Goal: Find specific page/section: Find specific page/section

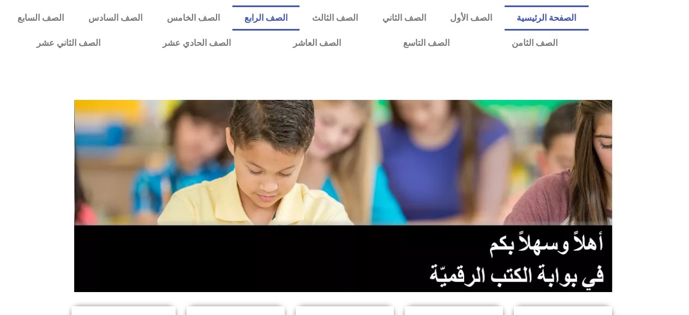
click at [280, 22] on link "الصف الرابع" at bounding box center [266, 17] width 68 height 25
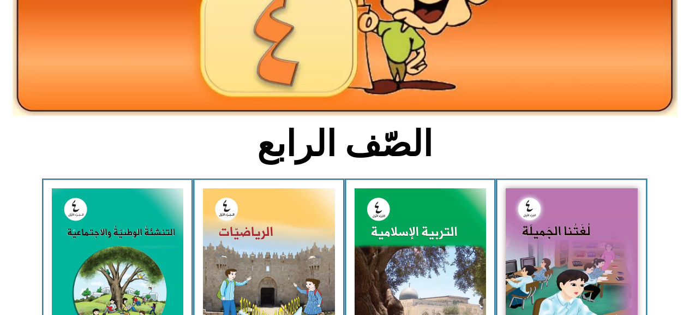
scroll to position [166, 0]
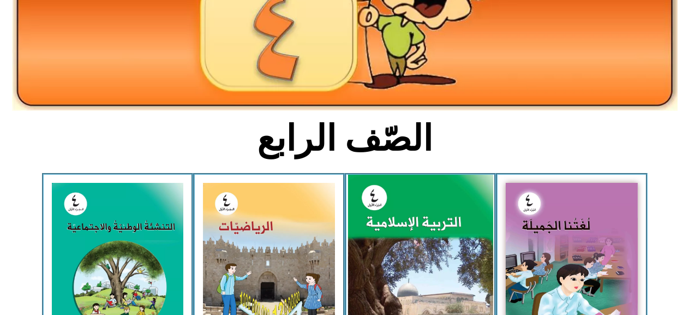
click at [368, 210] on img at bounding box center [420, 265] width 145 height 181
click at [408, 240] on img at bounding box center [420, 265] width 145 height 181
click at [416, 301] on img at bounding box center [420, 265] width 145 height 181
click at [433, 238] on img at bounding box center [420, 265] width 145 height 181
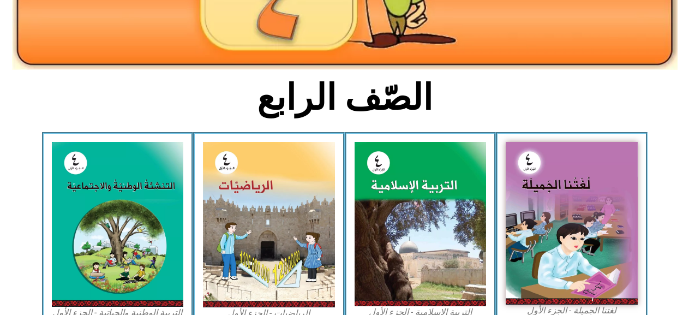
scroll to position [214, 0]
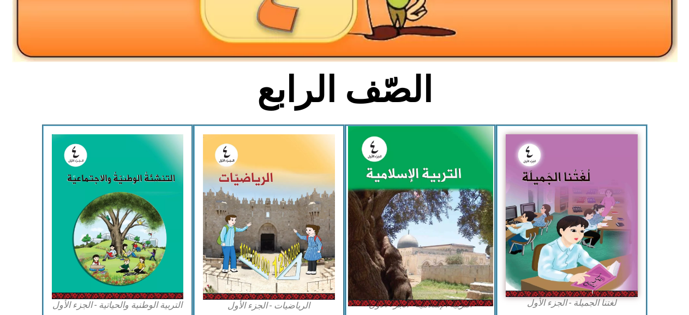
click at [373, 224] on img at bounding box center [420, 216] width 145 height 181
click at [409, 182] on img at bounding box center [420, 216] width 145 height 181
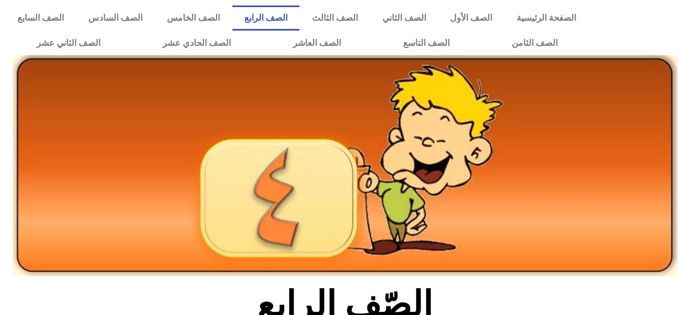
scroll to position [214, 0]
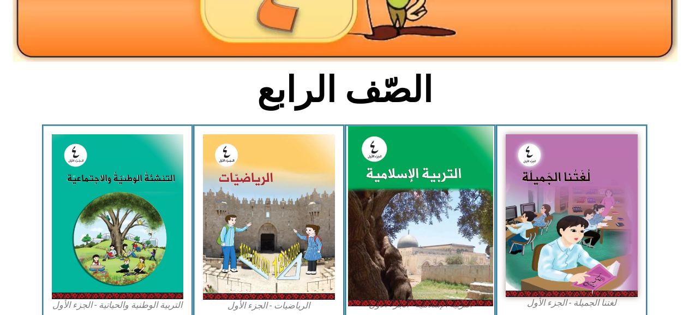
click at [440, 190] on img at bounding box center [420, 216] width 145 height 181
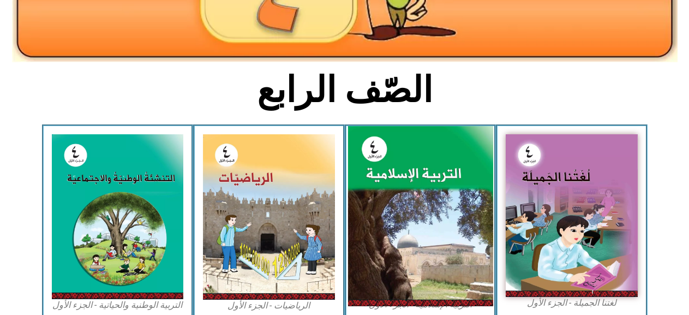
click at [440, 190] on img at bounding box center [420, 216] width 145 height 181
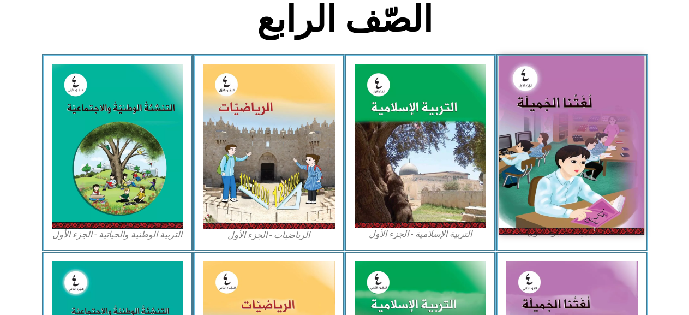
scroll to position [373, 0]
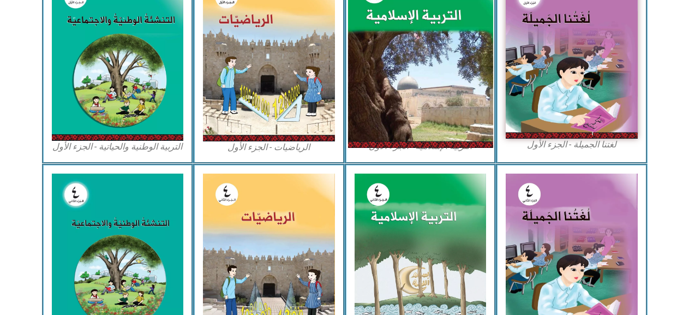
click at [387, 97] on img at bounding box center [420, 58] width 145 height 181
click at [388, 98] on img at bounding box center [420, 58] width 145 height 181
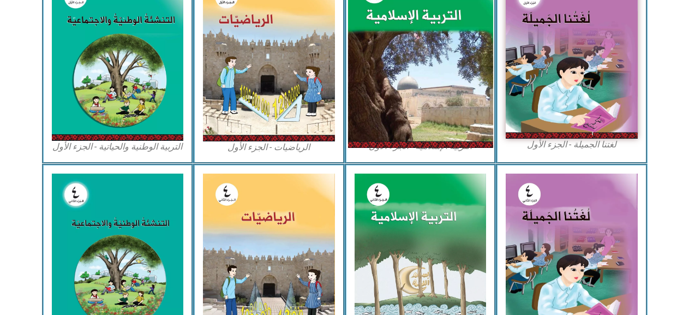
click at [388, 98] on img at bounding box center [420, 58] width 145 height 181
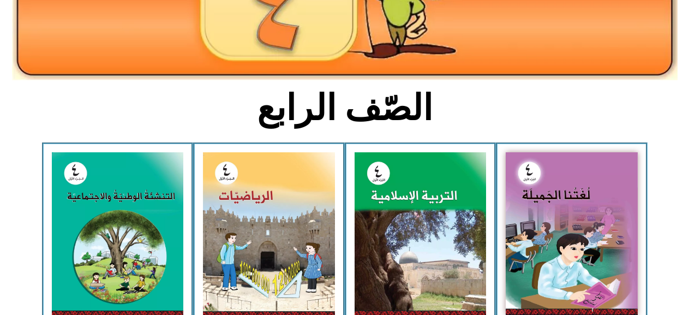
scroll to position [195, 0]
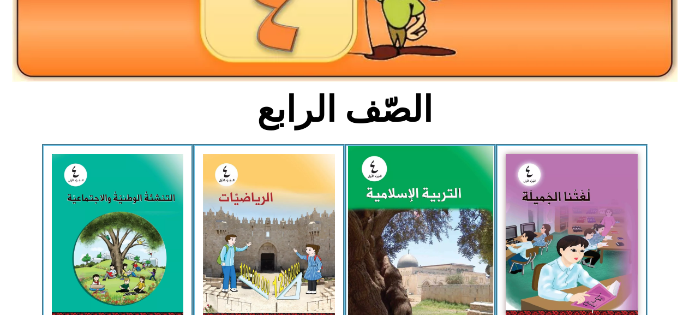
click at [369, 201] on img at bounding box center [420, 236] width 145 height 181
click at [369, 200] on img at bounding box center [420, 236] width 145 height 181
click at [363, 198] on img at bounding box center [420, 236] width 145 height 181
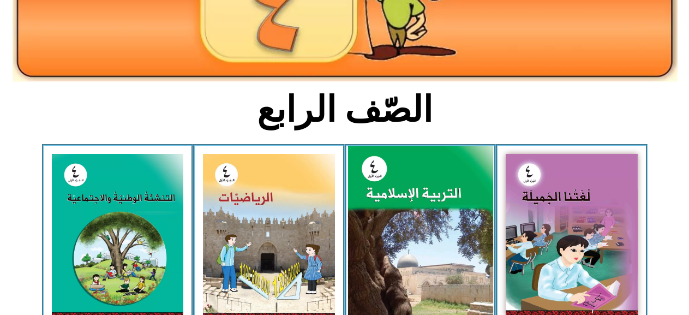
click at [363, 198] on img at bounding box center [420, 236] width 145 height 181
click at [363, 197] on img at bounding box center [420, 236] width 145 height 181
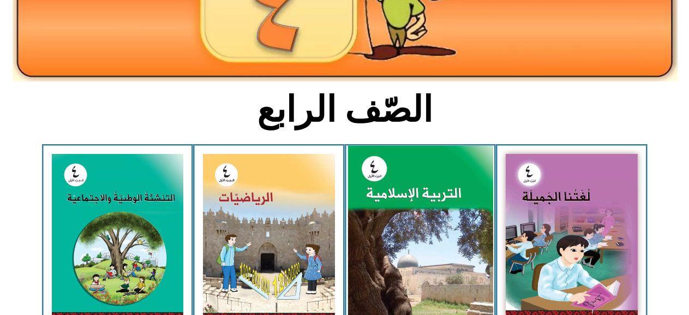
click at [363, 197] on img at bounding box center [420, 236] width 145 height 181
click at [425, 194] on img at bounding box center [420, 236] width 145 height 181
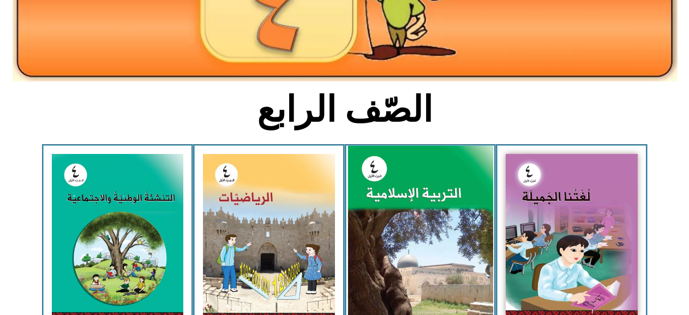
click at [425, 194] on img at bounding box center [420, 236] width 145 height 181
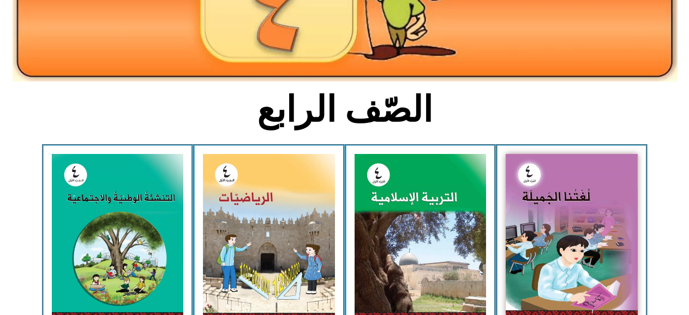
click at [403, 147] on div "التربية الإسلامية - الجزء الأول" at bounding box center [421, 242] width 152 height 197
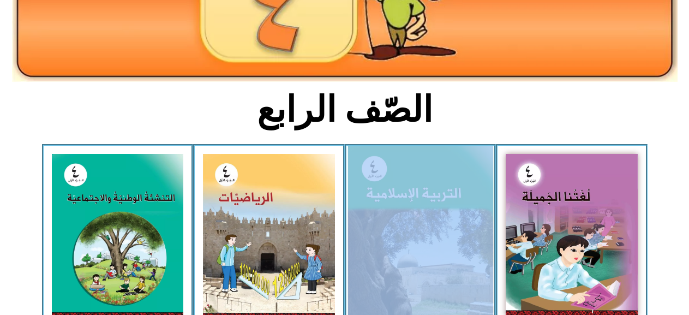
click at [402, 188] on img at bounding box center [420, 236] width 145 height 181
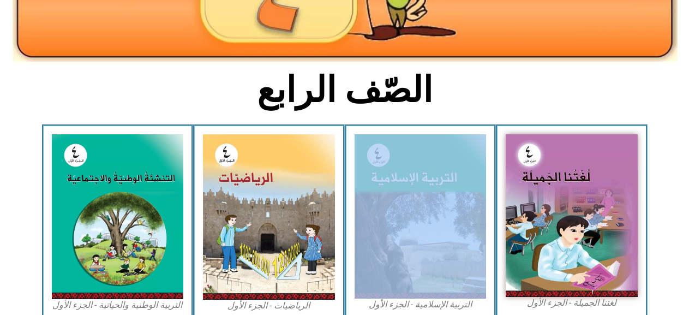
scroll to position [258, 0]
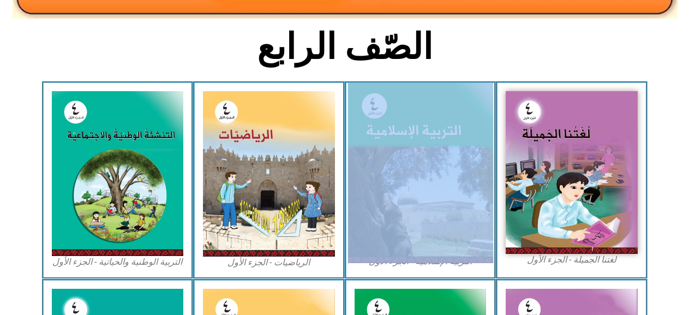
click at [405, 148] on img at bounding box center [420, 173] width 145 height 181
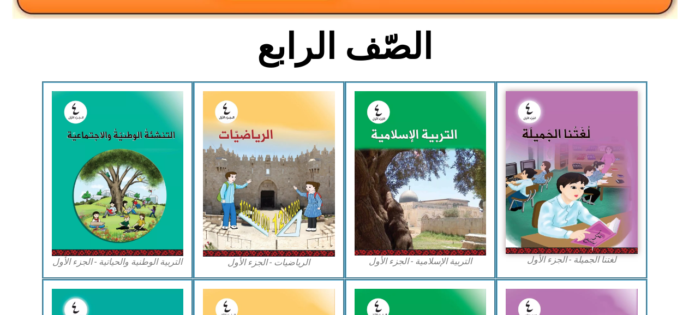
click at [436, 40] on h2 "الصّف الرابع" at bounding box center [344, 47] width 361 height 43
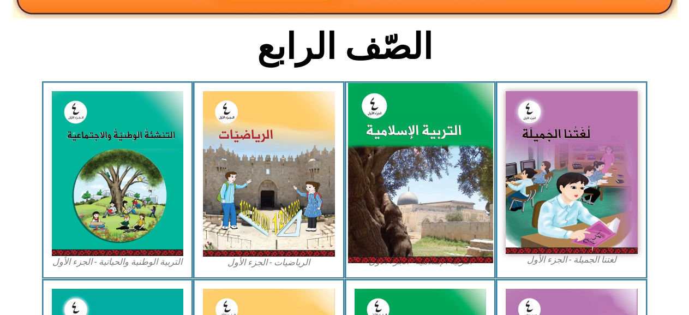
click at [382, 180] on img at bounding box center [420, 173] width 145 height 181
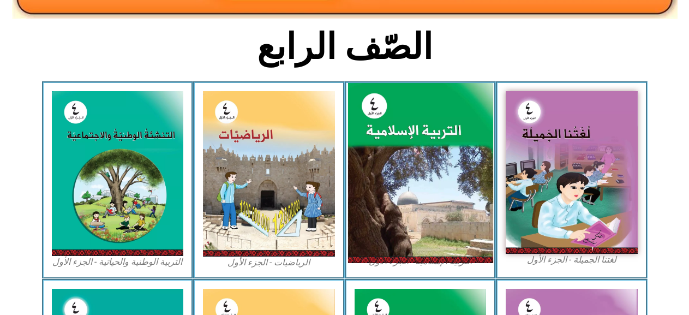
click at [382, 180] on img at bounding box center [420, 173] width 145 height 181
click at [384, 180] on img at bounding box center [420, 173] width 145 height 181
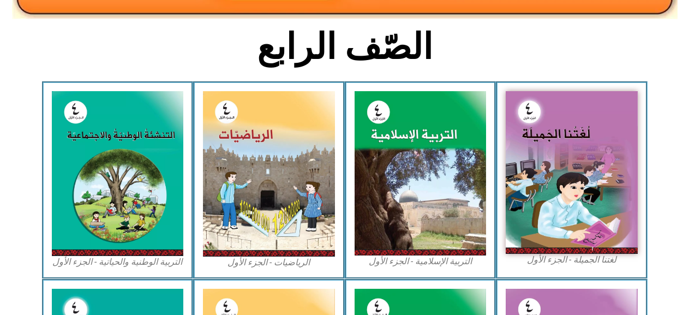
drag, startPoint x: 420, startPoint y: 146, endPoint x: 385, endPoint y: 265, distance: 124.1
click at [385, 265] on figcaption "التربية الإسلامية - الجزء الأول" at bounding box center [421, 261] width 132 height 12
click at [380, 261] on figcaption "التربية الإسلامية - الجزء الأول" at bounding box center [421, 261] width 132 height 12
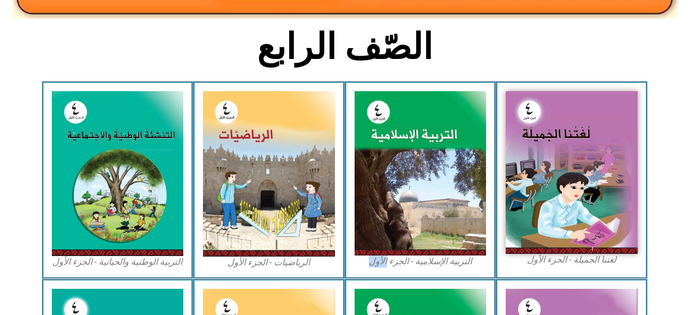
click at [380, 261] on figcaption "التربية الإسلامية - الجزء الأول" at bounding box center [421, 261] width 132 height 12
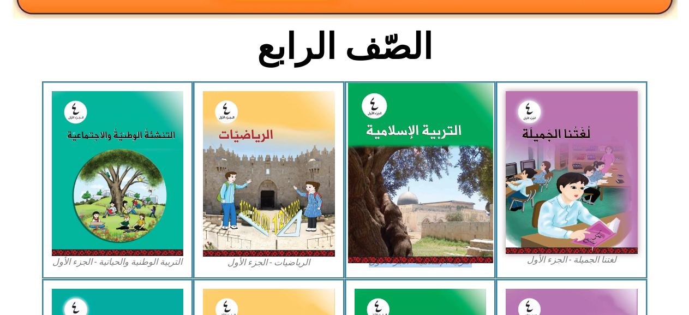
drag, startPoint x: 380, startPoint y: 261, endPoint x: 376, endPoint y: 182, distance: 78.7
click at [376, 182] on img at bounding box center [420, 173] width 145 height 181
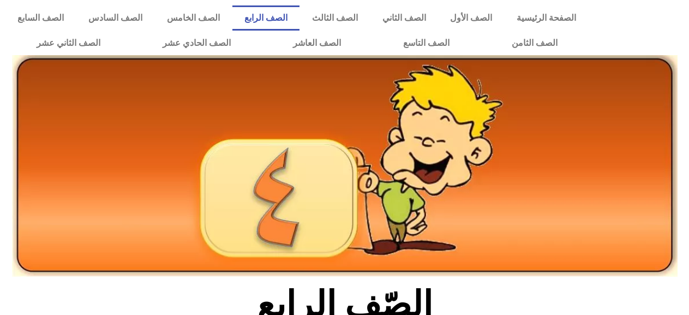
scroll to position [258, 0]
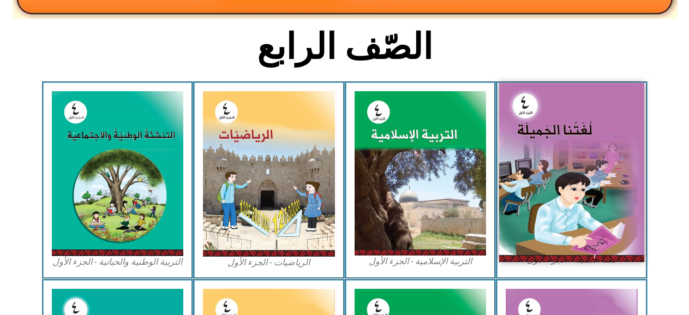
click at [507, 155] on img at bounding box center [571, 172] width 145 height 178
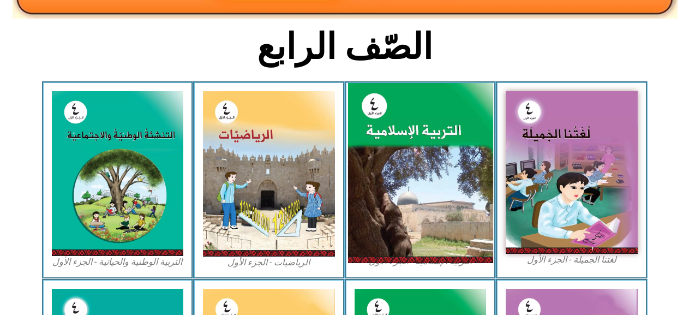
click at [465, 162] on img at bounding box center [420, 173] width 145 height 181
click at [465, 160] on img at bounding box center [420, 173] width 145 height 181
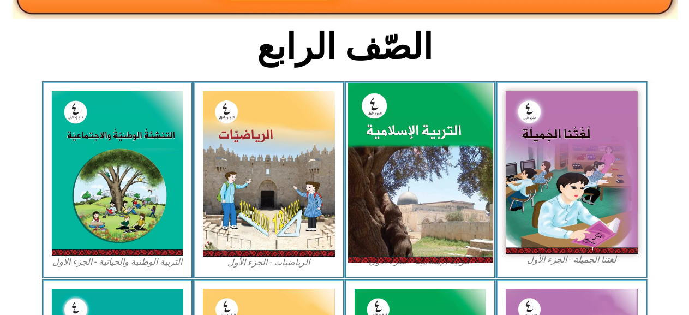
click at [363, 192] on img at bounding box center [420, 173] width 145 height 181
click at [363, 194] on img at bounding box center [420, 173] width 145 height 181
click at [421, 166] on img at bounding box center [420, 173] width 145 height 181
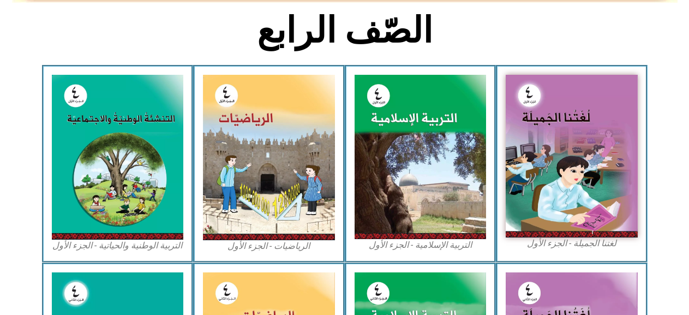
scroll to position [0, 0]
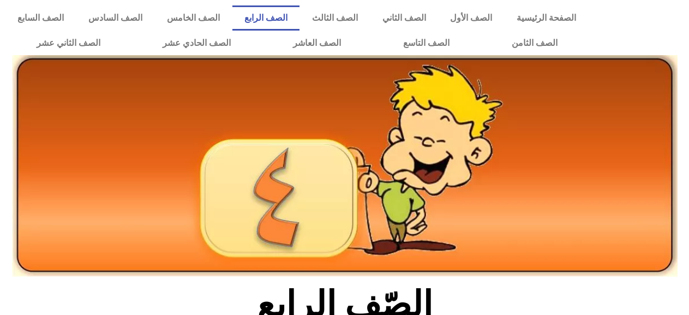
click at [272, 17] on link "الصف الرابع" at bounding box center [266, 17] width 68 height 25
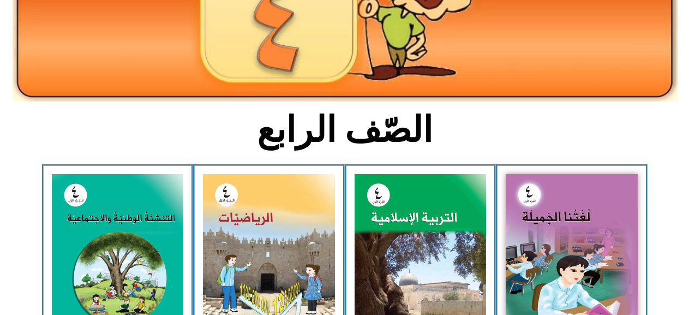
scroll to position [240, 0]
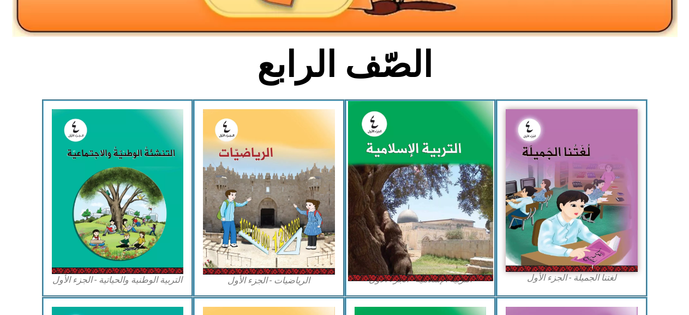
click at [376, 154] on img at bounding box center [420, 191] width 145 height 181
click at [376, 155] on img at bounding box center [420, 191] width 145 height 181
